Goal: Feedback & Contribution: Submit feedback/report problem

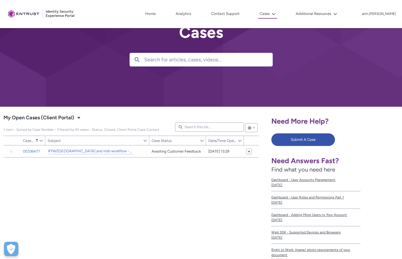
scroll to position [57, 0]
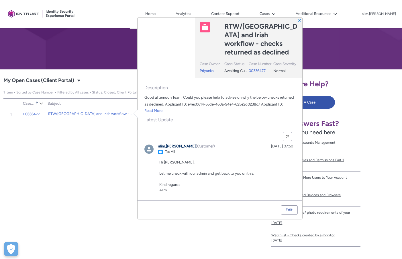
click at [80, 152] on div "Item Number Sort Case Number Sorted Ascending Show Case Number Column Actions S…" at bounding box center [130, 189] width 255 height 163
click at [84, 115] on link "RTW/[GEOGRAPHIC_DATA] and Irish workflow - checks returned as declined" at bounding box center [90, 114] width 85 height 6
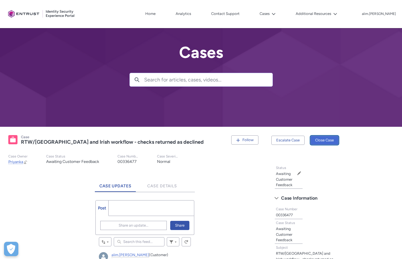
click at [324, 142] on button "Close Case" at bounding box center [324, 140] width 28 height 9
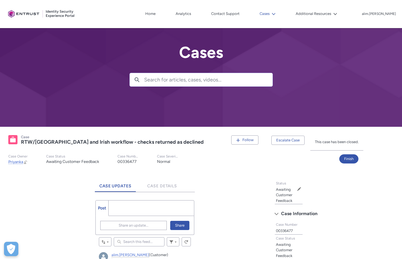
click at [277, 15] on button "Cases" at bounding box center [267, 13] width 19 height 9
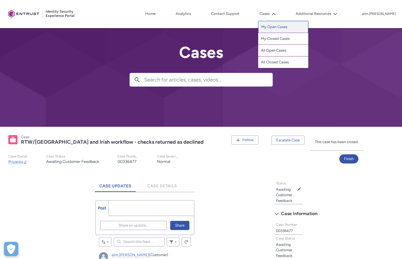
click at [293, 28] on link "My Open Cases" at bounding box center [283, 27] width 50 height 12
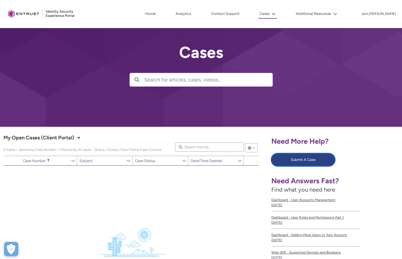
click at [296, 154] on button "Submit A Case" at bounding box center [303, 159] width 64 height 13
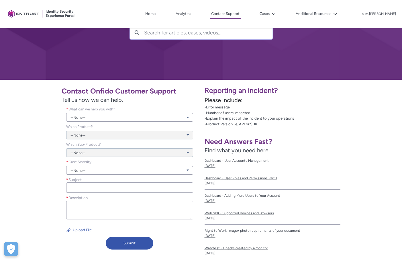
scroll to position [57, 0]
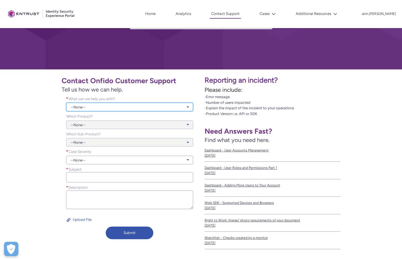
click at [101, 104] on link "--None--" at bounding box center [129, 107] width 127 height 9
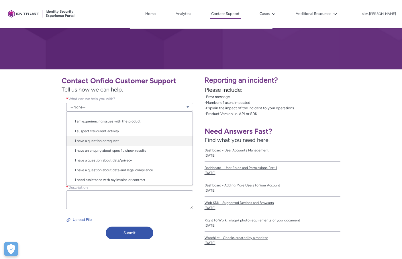
scroll to position [9, 0]
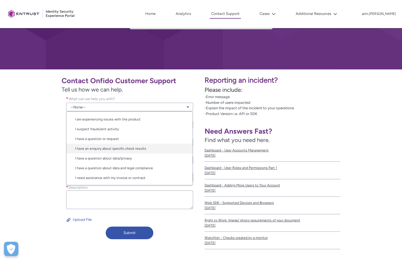
click at [131, 147] on link "I have an enquiry about specific check results" at bounding box center [129, 149] width 126 height 10
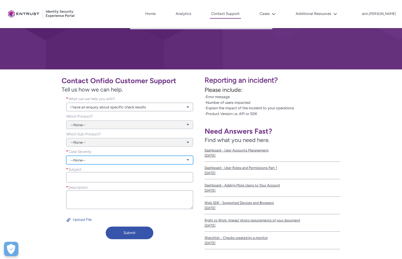
click at [95, 163] on link "--None--" at bounding box center [129, 160] width 127 height 9
click at [101, 179] on link "Normal" at bounding box center [129, 181] width 126 height 10
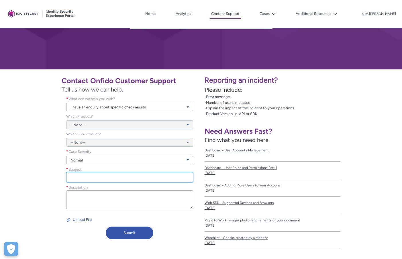
click at [119, 177] on input "Subject *" at bounding box center [129, 177] width 127 height 10
paste input "64bf9d8f-9cb4-4776-936a-7d9db1f88d02"
type input "64bf9d8f-9cb4-4776-936a-7d9db1f88d02"
paste input "64bf9d8f-9cb4-4776-936a-7d9db1f88d02"
type input "C"
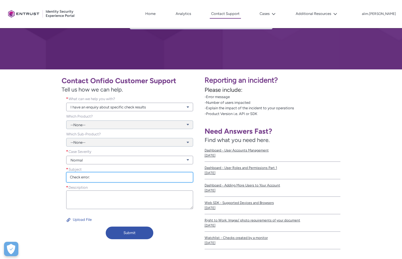
paste input "64bf9d8f-9cb4-4776-936a-7d9db1f88d02"
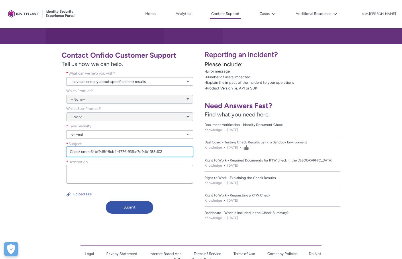
scroll to position [108, 0]
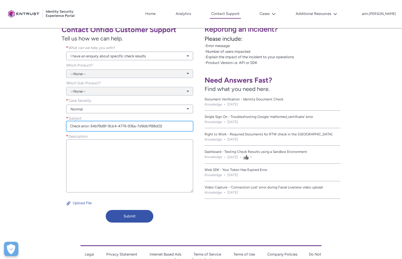
drag, startPoint x: 193, startPoint y: 173, endPoint x: 193, endPoint y: 193, distance: 20.3
click at [195, 193] on div "Description *" at bounding box center [130, 165] width 136 height 62
type input "Check error: 64bf9d8f-9cb4-4776-936a-7d9db1f88d02"
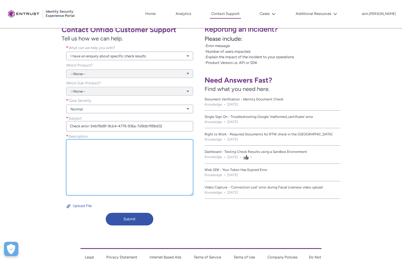
click at [136, 163] on textarea "Description *" at bounding box center [129, 167] width 127 height 56
paste textarea "64bf9d8f-9cb4-4776-936a-7d9db1f88d02"
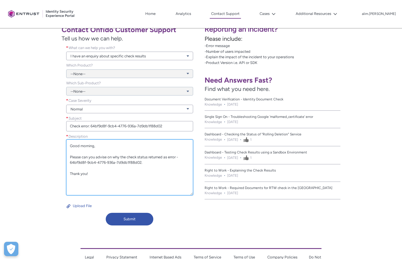
click at [154, 162] on textarea "Good morning, Please can you advise on why the check status returned as error -…" at bounding box center [129, 167] width 127 height 56
type textarea "Good morning, Please can you advise on why the check status returned as error -…"
click at [140, 226] on div "Submit" at bounding box center [130, 220] width 136 height 15
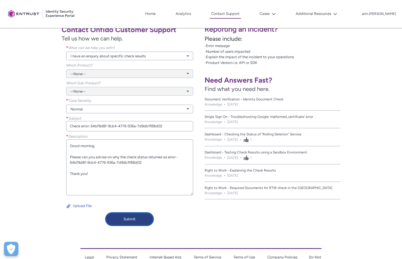
click at [144, 219] on button "Submit" at bounding box center [130, 219] width 48 height 13
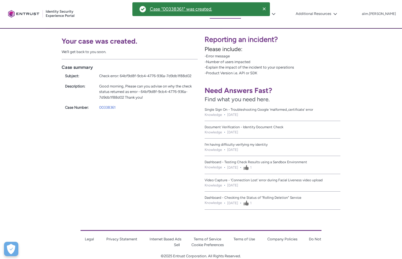
scroll to position [80, 0]
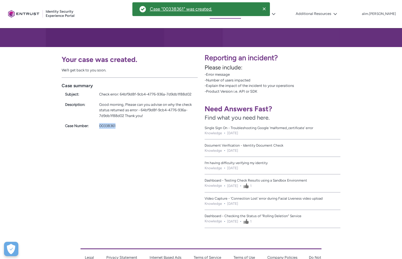
drag, startPoint x: 122, startPoint y: 125, endPoint x: 92, endPoint y: 124, distance: 30.1
click at [92, 124] on div "Case Number: 00338361" at bounding box center [130, 125] width 136 height 8
copy div "00338361"
